Goal: Task Accomplishment & Management: Use online tool/utility

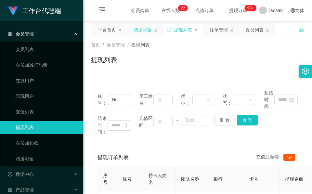
click at [151, 27] on div "赠送彩金" at bounding box center [143, 30] width 18 height 12
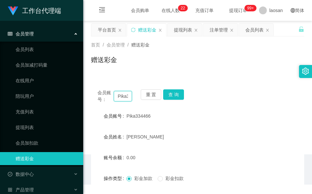
click at [122, 95] on input "Pika334466" at bounding box center [123, 96] width 18 height 10
paste input "Hu"
type input "Hu"
click at [173, 91] on button "查 询" at bounding box center [173, 94] width 21 height 10
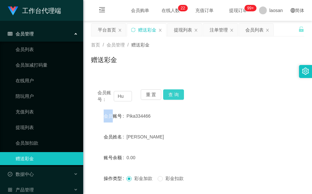
click at [173, 91] on div "重 置 查 询" at bounding box center [158, 96] width 34 height 14
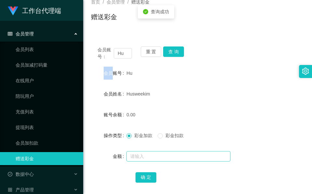
scroll to position [77, 0]
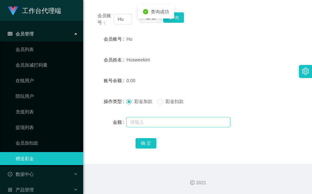
click at [143, 128] on div at bounding box center [189, 122] width 125 height 13
click at [146, 124] on input "text" at bounding box center [179, 122] width 104 height 10
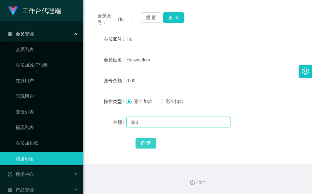
type input "500"
click at [145, 141] on button "确 定" at bounding box center [146, 143] width 21 height 10
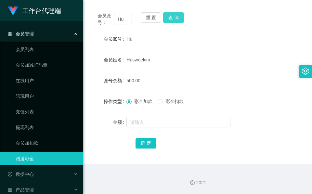
drag, startPoint x: 170, startPoint y: 19, endPoint x: 155, endPoint y: 36, distance: 22.7
click at [170, 19] on button "查 询" at bounding box center [173, 17] width 21 height 10
click at [170, 14] on button "查 询" at bounding box center [173, 17] width 21 height 10
click at [124, 18] on input "Hu" at bounding box center [123, 19] width 18 height 10
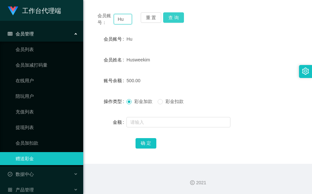
paste input "Pika334466"
type input "Pika334466"
click at [166, 15] on button "查 询" at bounding box center [173, 17] width 21 height 10
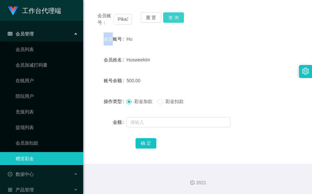
click at [166, 15] on div "重 置 查 询" at bounding box center [158, 19] width 34 height 14
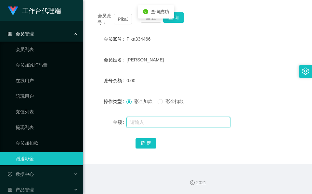
drag, startPoint x: 166, startPoint y: 15, endPoint x: 144, endPoint y: 119, distance: 107.0
click at [144, 119] on input "text" at bounding box center [179, 122] width 104 height 10
type input "500"
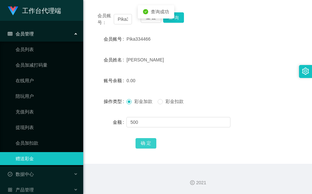
click at [151, 140] on button "确 定" at bounding box center [146, 143] width 21 height 10
click at [170, 22] on button "查 询" at bounding box center [173, 17] width 21 height 10
click at [161, 57] on div "[PERSON_NAME]" at bounding box center [189, 59] width 125 height 13
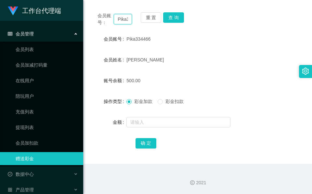
click at [120, 19] on input "Pika334466" at bounding box center [123, 19] width 18 height 10
paste input "87003230"
type input "87003230"
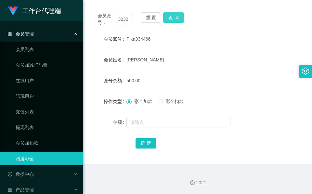
click at [171, 20] on button "查 询" at bounding box center [173, 17] width 21 height 10
click at [171, 20] on div "重 置 查 询" at bounding box center [158, 19] width 34 height 14
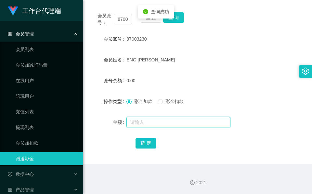
drag, startPoint x: 171, startPoint y: 20, endPoint x: 149, endPoint y: 127, distance: 109.6
click at [149, 127] on input "text" at bounding box center [179, 122] width 104 height 10
type input "500"
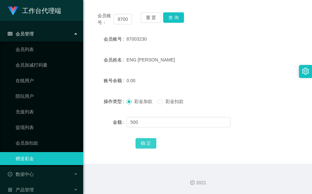
click at [144, 141] on button "确 定" at bounding box center [146, 143] width 21 height 10
click at [186, 72] on form "会员账号 87003230 会员姓名 ENG JUN YUAN 账号余额 500.00 操作类型 彩金加款 彩金扣款 金额 确 定" at bounding box center [197, 91] width 213 height 117
click at [179, 20] on button "查 询" at bounding box center [173, 17] width 21 height 10
click at [132, 56] on div "ENG [PERSON_NAME]" at bounding box center [189, 59] width 125 height 13
click at [116, 22] on input "87003230" at bounding box center [123, 19] width 18 height 10
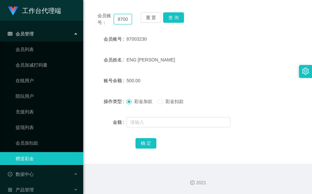
click at [116, 22] on input "87003230" at bounding box center [123, 19] width 18 height 10
paste input "[PERSON_NAME]"
type input "[PERSON_NAME]"
click at [175, 19] on button "查 询" at bounding box center [173, 17] width 21 height 10
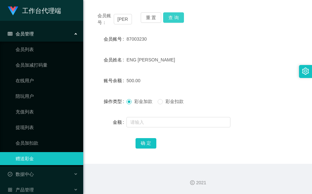
scroll to position [0, 0]
drag, startPoint x: 175, startPoint y: 19, endPoint x: 171, endPoint y: 42, distance: 24.1
click at [175, 20] on button "查 询" at bounding box center [177, 17] width 28 height 10
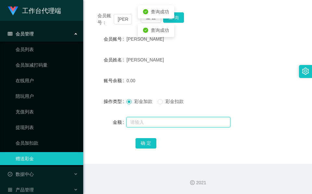
click at [144, 120] on input "text" at bounding box center [179, 122] width 104 height 10
type input "1000"
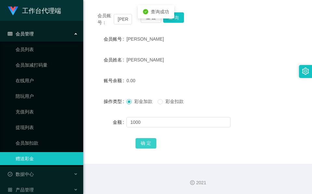
click at [154, 145] on button "确 定" at bounding box center [146, 143] width 21 height 10
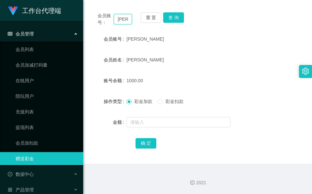
click at [125, 21] on input "[PERSON_NAME]" at bounding box center [123, 19] width 18 height 10
paste input "86690086"
type input "86690086"
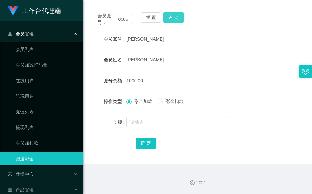
click at [179, 19] on button "查 询" at bounding box center [173, 17] width 21 height 10
click at [179, 19] on div "会员账号： 86690086 重 置 查 询" at bounding box center [197, 19] width 213 height 14
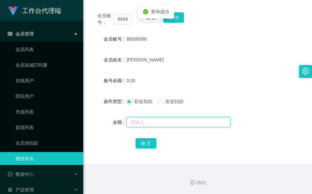
drag, startPoint x: 179, startPoint y: 19, endPoint x: 166, endPoint y: 117, distance: 99.4
click at [166, 117] on input "text" at bounding box center [179, 122] width 104 height 10
type input "500"
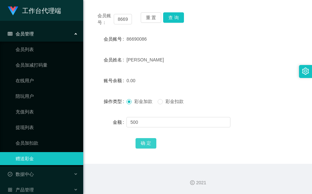
click at [145, 140] on button "确 定" at bounding box center [146, 143] width 21 height 10
click at [175, 16] on button "查 询" at bounding box center [173, 17] width 21 height 10
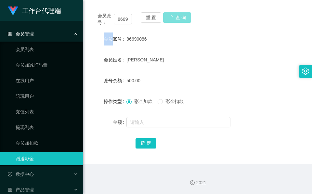
click at [175, 16] on div "会员账号： 86690086 重 置 查 询" at bounding box center [197, 19] width 213 height 14
click at [175, 16] on button "查 询" at bounding box center [177, 17] width 28 height 10
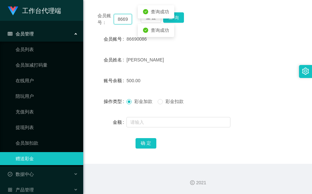
click at [122, 19] on input "86690086" at bounding box center [123, 19] width 18 height 10
click at [179, 21] on button "查 询" at bounding box center [173, 17] width 21 height 10
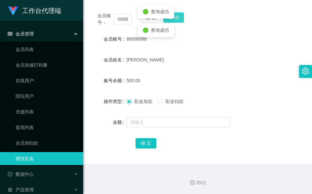
scroll to position [0, 0]
click at [179, 21] on div "会员账号： 86690086 重 置 查 询" at bounding box center [197, 19] width 213 height 14
click at [179, 21] on button "查 询" at bounding box center [173, 17] width 21 height 10
drag, startPoint x: 177, startPoint y: 54, endPoint x: 176, endPoint y: 46, distance: 8.2
click at [177, 54] on div "[PERSON_NAME]" at bounding box center [189, 59] width 125 height 13
